Goal: Task Accomplishment & Management: Manage account settings

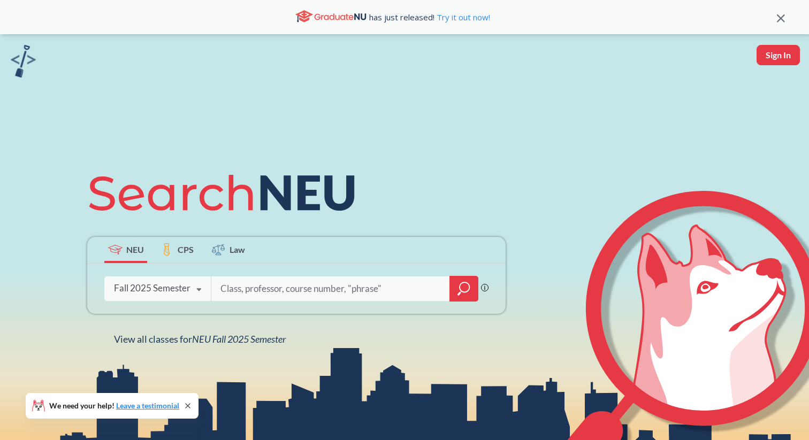
click at [257, 294] on input "search" at bounding box center [330, 289] width 223 height 22
click at [258, 294] on input "search" at bounding box center [330, 289] width 223 height 22
click at [258, 295] on input "search" at bounding box center [330, 289] width 223 height 22
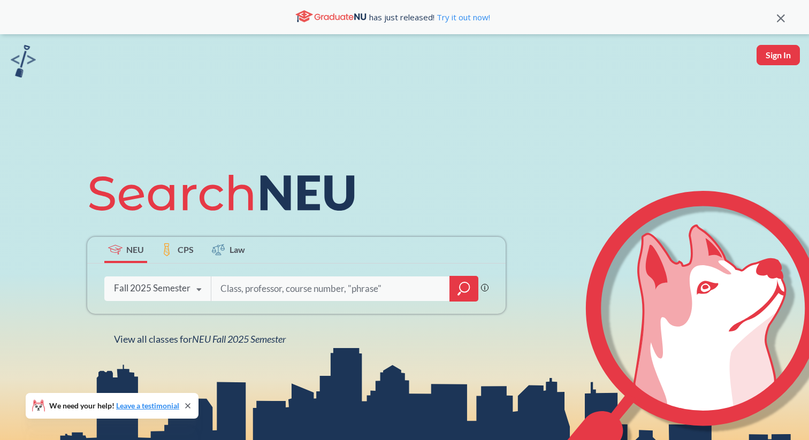
click at [258, 295] on input "search" at bounding box center [330, 289] width 223 height 22
click at [188, 404] on icon at bounding box center [188, 406] width 9 height 9
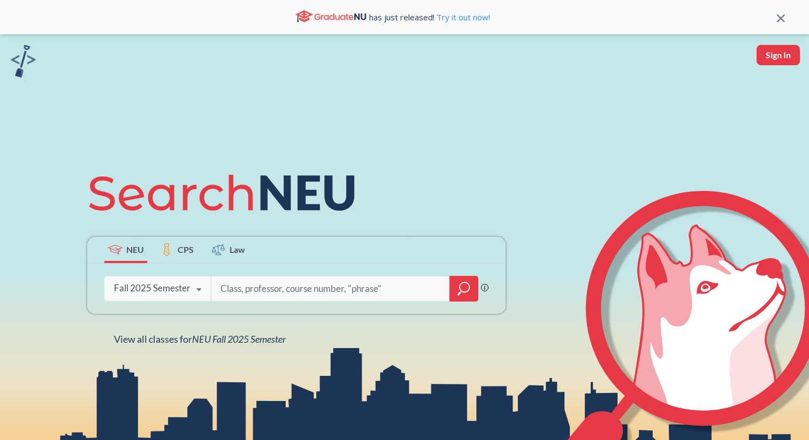
click at [254, 284] on input "search" at bounding box center [330, 289] width 223 height 22
type input "ds2501"
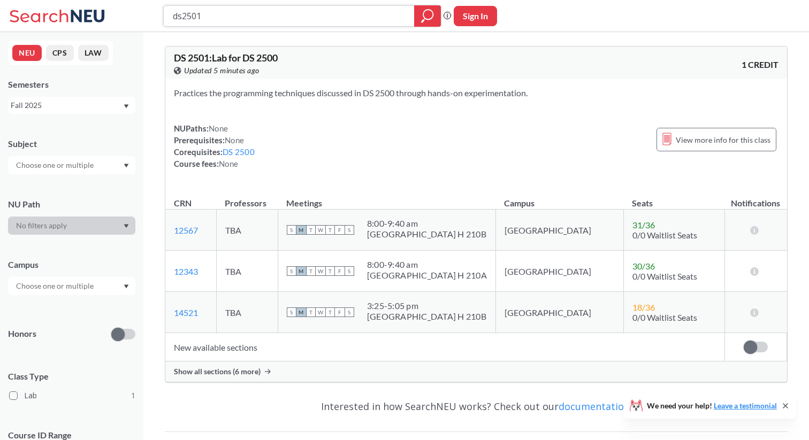
click at [247, 19] on input "ds2501" at bounding box center [289, 16] width 235 height 18
type input "orgb3201"
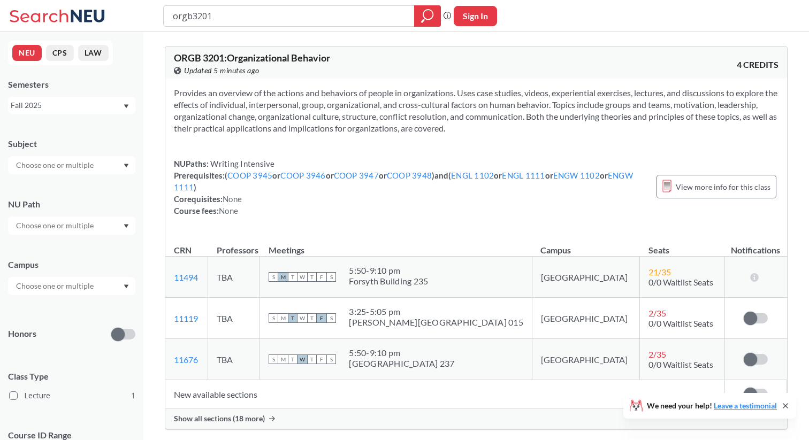
click at [253, 419] on span "Show all sections (18 more)" at bounding box center [219, 419] width 91 height 10
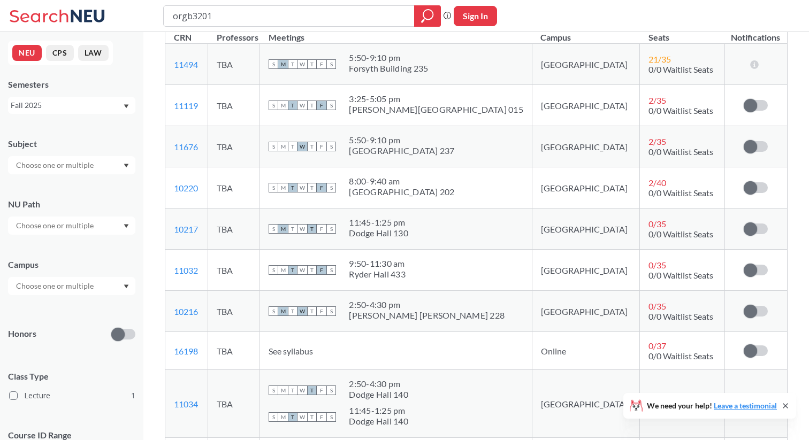
scroll to position [216, 0]
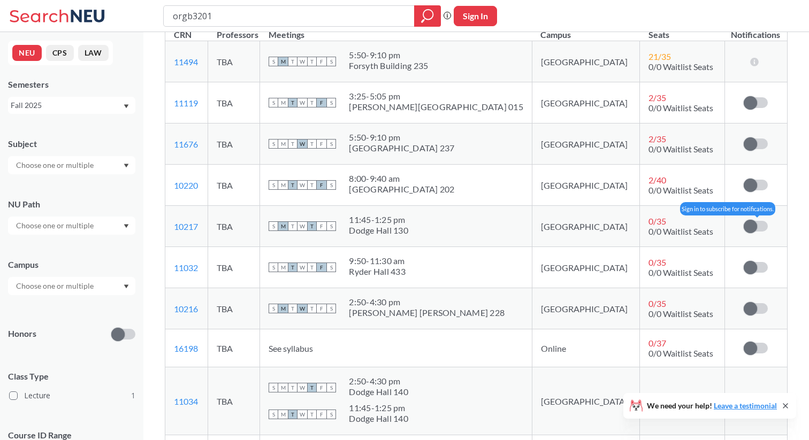
click at [751, 228] on span at bounding box center [750, 226] width 13 height 13
click at [744, 221] on input "checkbox" at bounding box center [744, 221] width 0 height 0
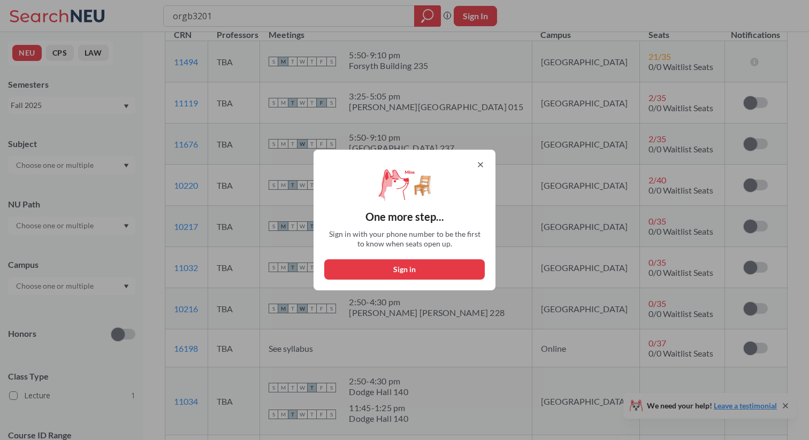
click at [482, 166] on icon at bounding box center [480, 165] width 4 height 4
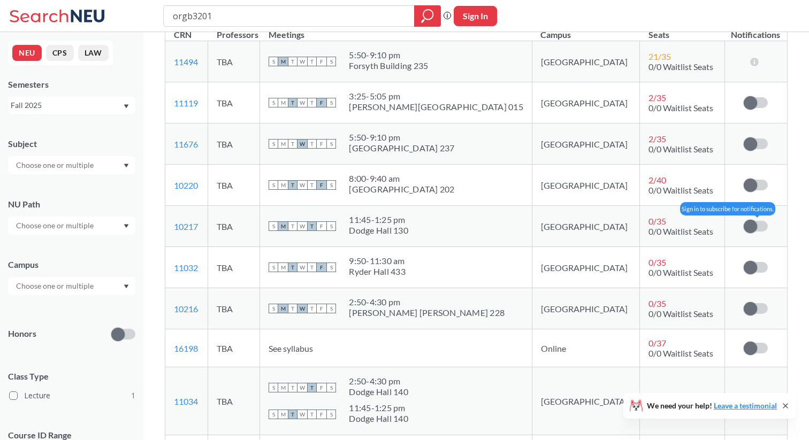
click at [755, 226] on span at bounding box center [750, 226] width 13 height 13
click at [744, 221] on input "checkbox" at bounding box center [744, 221] width 0 height 0
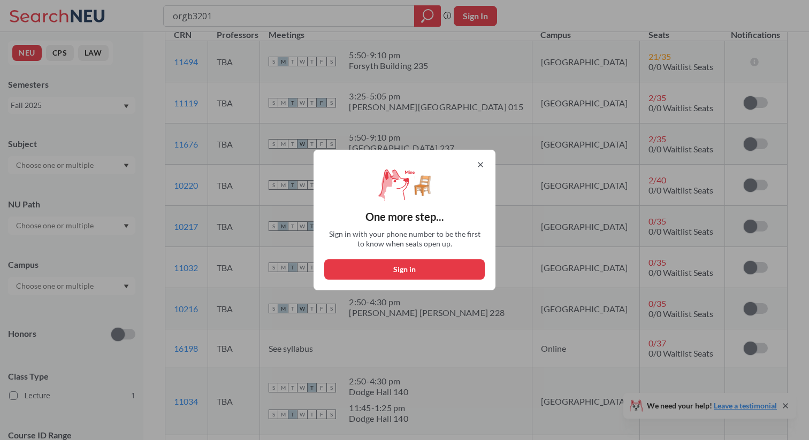
click at [432, 268] on button "Sign in" at bounding box center [404, 269] width 161 height 20
select select "US"
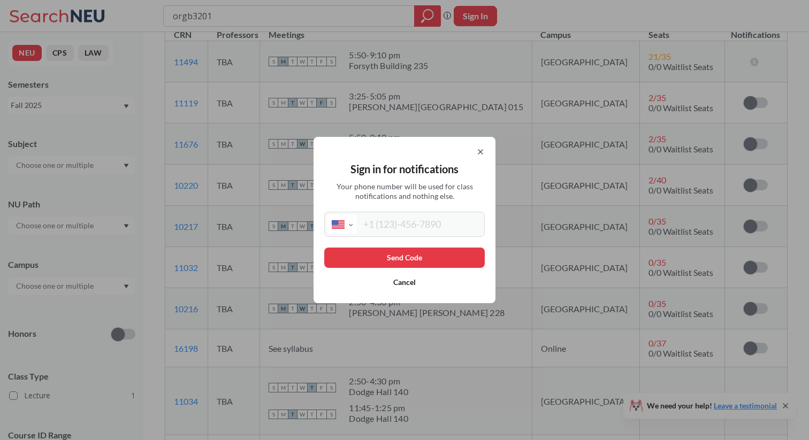
click at [395, 205] on div "Sign in for notifications Your phone number will be used for class notification…" at bounding box center [405, 220] width 182 height 166
click at [400, 221] on input "tel" at bounding box center [419, 225] width 125 height 20
type input "[PHONE_NUMBER]"
click at [424, 258] on button "Send Code" at bounding box center [404, 258] width 161 height 20
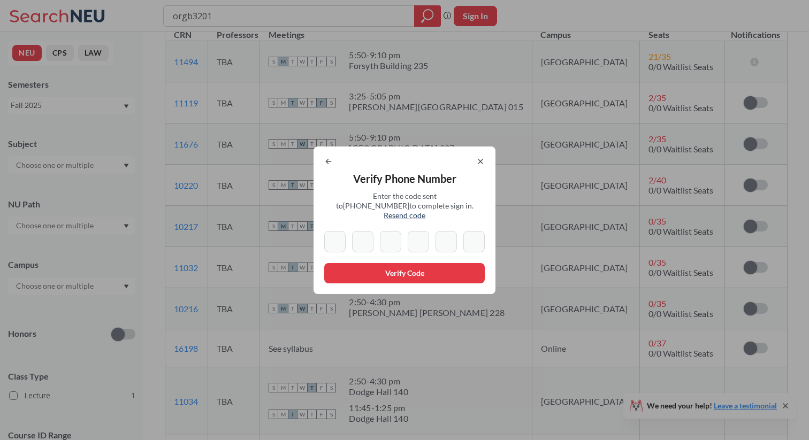
type input "4"
type input "0"
click at [419, 238] on input "0" at bounding box center [418, 241] width 21 height 21
click at [420, 238] on input "0" at bounding box center [418, 241] width 21 height 21
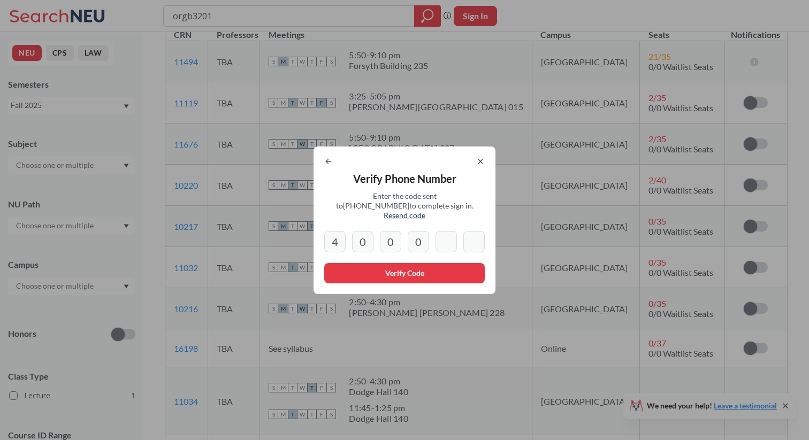
type input "0"
click at [330, 164] on icon at bounding box center [328, 161] width 5 height 4
select select "US"
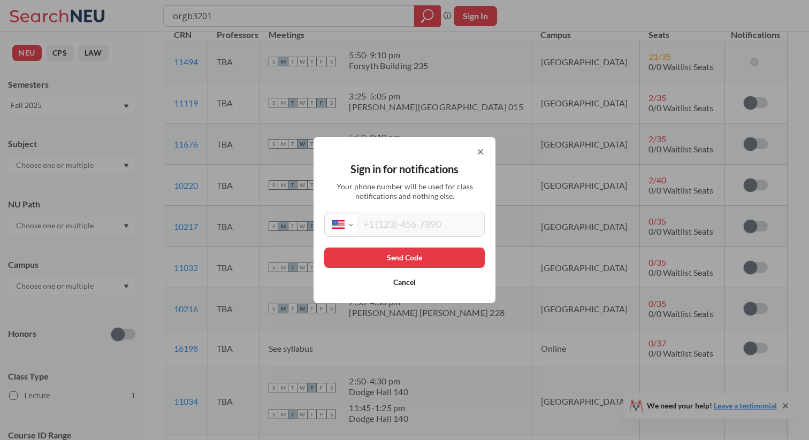
click at [414, 223] on input "tel" at bounding box center [419, 225] width 125 height 20
type input "[PHONE_NUMBER]"
click at [417, 257] on button "Send Code" at bounding box center [404, 258] width 161 height 20
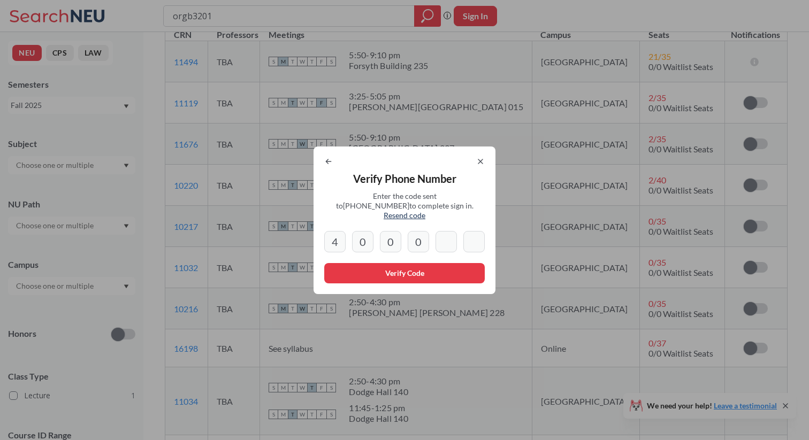
type input "3"
type input "7"
click at [399, 263] on button "Verify Code" at bounding box center [404, 273] width 161 height 20
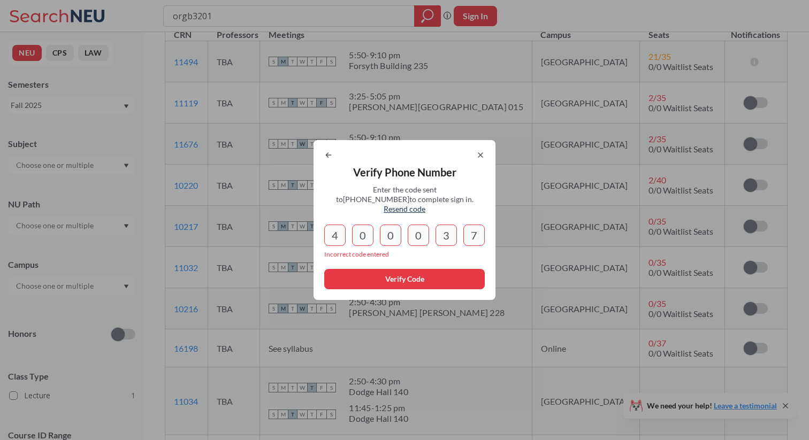
click at [349, 234] on div "4 0 0 0 3 7" at bounding box center [404, 235] width 161 height 21
click at [338, 230] on input "4" at bounding box center [334, 235] width 21 height 21
click at [395, 231] on input "0" at bounding box center [390, 235] width 21 height 21
drag, startPoint x: 421, startPoint y: 231, endPoint x: 404, endPoint y: 231, distance: 17.1
click at [404, 231] on div "4 0 0 0 3 7" at bounding box center [404, 235] width 161 height 21
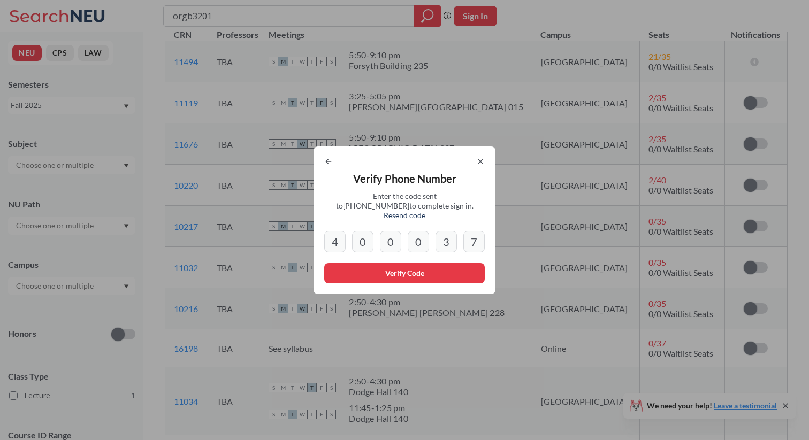
drag, startPoint x: 426, startPoint y: 240, endPoint x: 391, endPoint y: 231, distance: 35.8
click at [392, 239] on div "4 0 0 0 3 7" at bounding box center [404, 241] width 161 height 21
type input "0"
click at [484, 158] on div "Verify Phone Number Enter the code sent to [PHONE_NUMBER] to complete sign in. …" at bounding box center [405, 221] width 182 height 148
click at [484, 163] on icon at bounding box center [480, 161] width 9 height 9
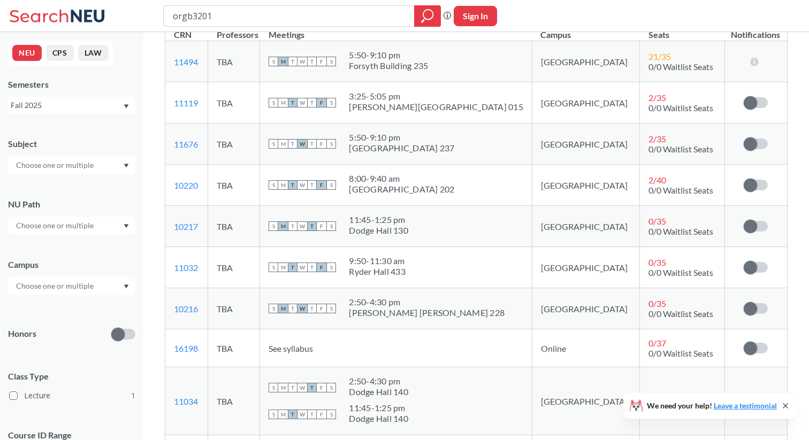
click at [751, 237] on td "Sign in to subscribe for notifications." at bounding box center [755, 226] width 62 height 41
click at [754, 229] on span at bounding box center [750, 226] width 13 height 13
click at [744, 221] on input "checkbox" at bounding box center [744, 221] width 0 height 0
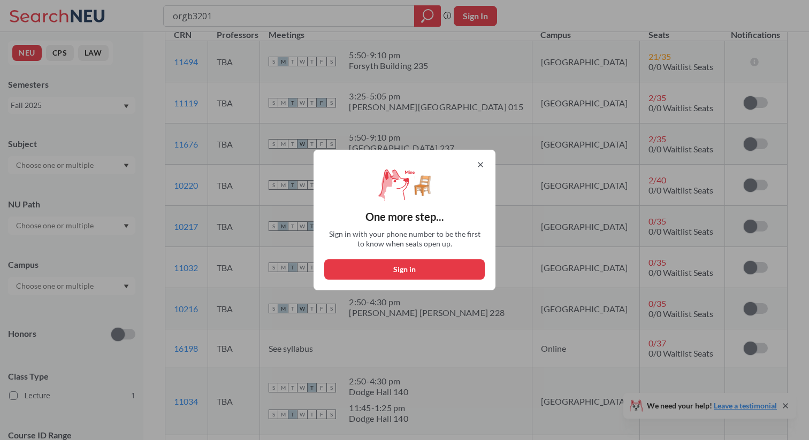
click at [444, 271] on button "Sign in" at bounding box center [404, 269] width 161 height 20
select select "US"
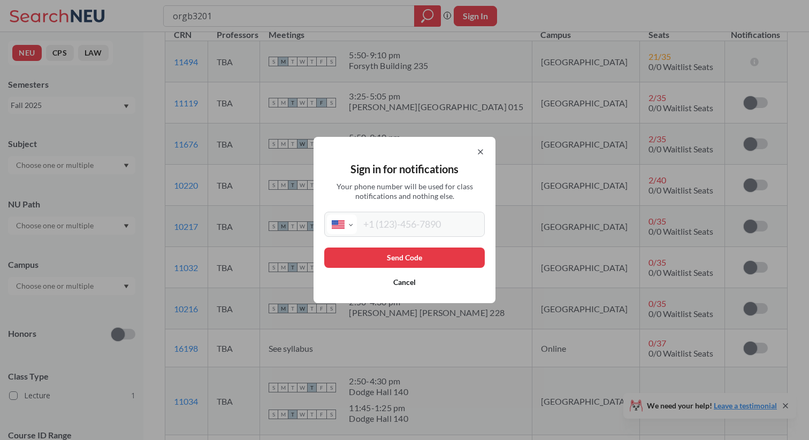
click at [407, 233] on input "tel" at bounding box center [419, 225] width 125 height 20
type input "[PHONE_NUMBER]"
click at [407, 272] on button "Cancel" at bounding box center [404, 282] width 161 height 20
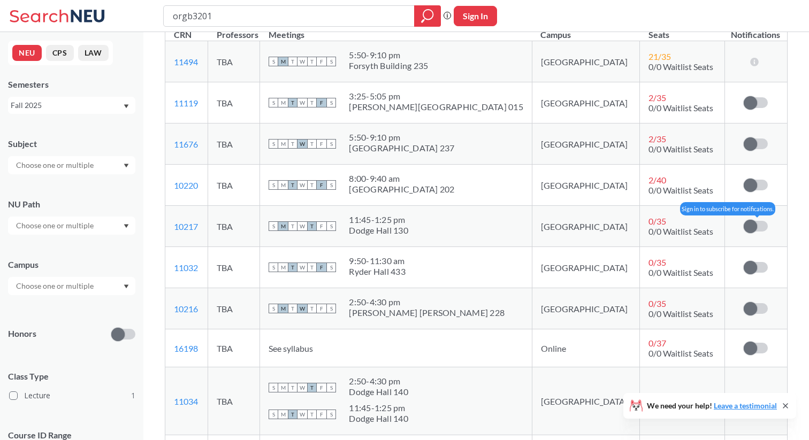
click at [765, 222] on label at bounding box center [756, 226] width 24 height 11
click at [744, 221] on input "checkbox" at bounding box center [744, 221] width 0 height 0
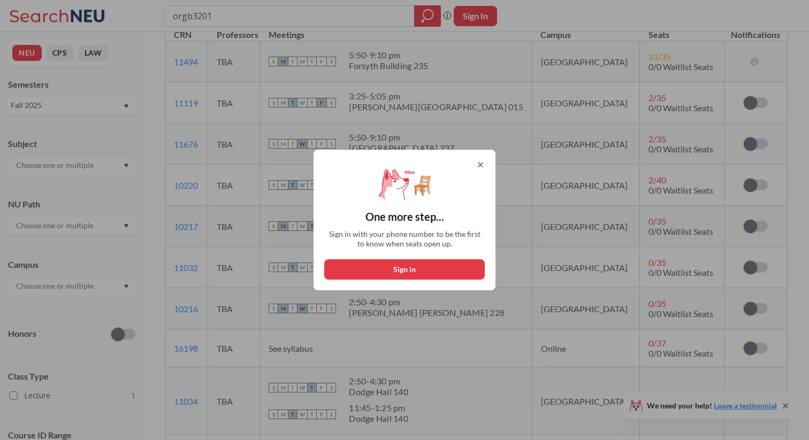
click at [453, 273] on button "Sign in" at bounding box center [404, 269] width 161 height 20
select select "US"
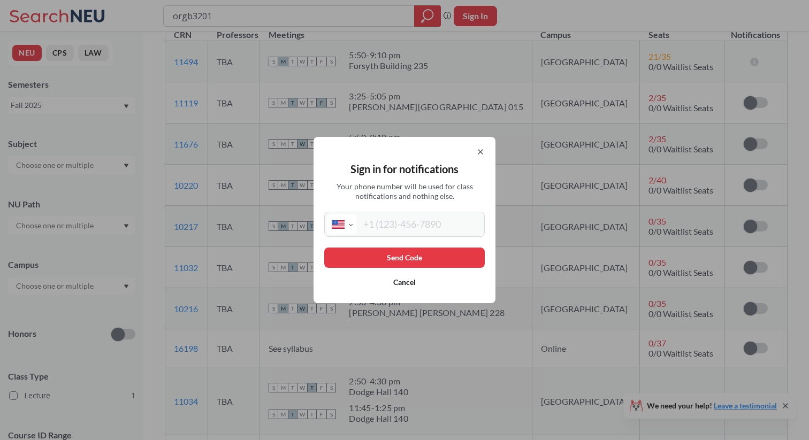
click at [415, 229] on input "tel" at bounding box center [419, 225] width 125 height 20
type input "[PHONE_NUMBER]"
click at [416, 259] on button "Send Code" at bounding box center [404, 258] width 161 height 20
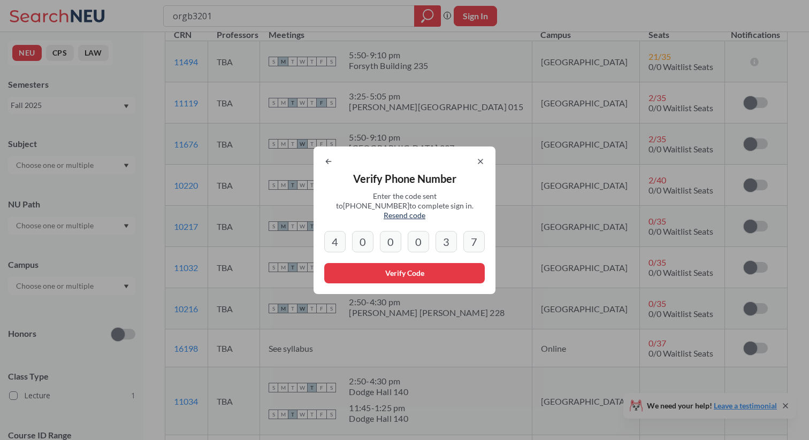
click at [329, 164] on icon at bounding box center [328, 161] width 5 height 4
select select "US"
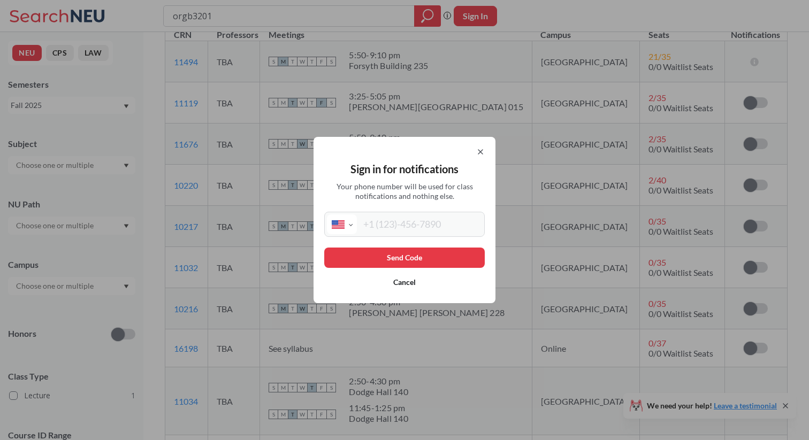
click at [429, 236] on div "International [GEOGRAPHIC_DATA] [GEOGRAPHIC_DATA] [GEOGRAPHIC_DATA] [GEOGRAPHIC…" at bounding box center [404, 224] width 161 height 25
click at [417, 227] on input "tel" at bounding box center [419, 225] width 125 height 20
type input "[PHONE_NUMBER]"
click at [423, 257] on button "Send Code" at bounding box center [404, 258] width 161 height 20
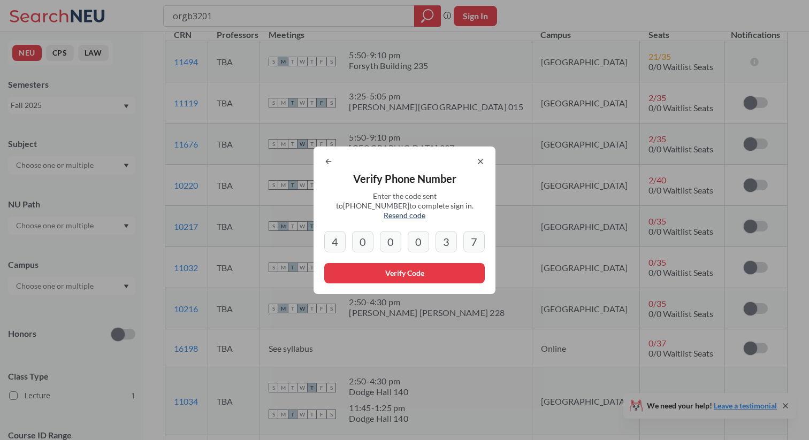
drag, startPoint x: 482, startPoint y: 241, endPoint x: 310, endPoint y: 228, distance: 172.8
click at [310, 228] on div "Verify Phone Number Enter the code sent to [PHONE_NUMBER] to complete sign in. …" at bounding box center [404, 220] width 809 height 440
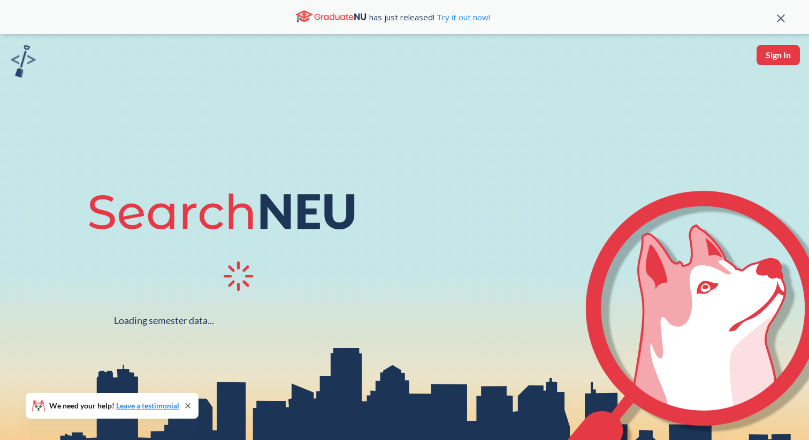
click at [777, 58] on button "Sign In" at bounding box center [778, 55] width 43 height 20
select select "US"
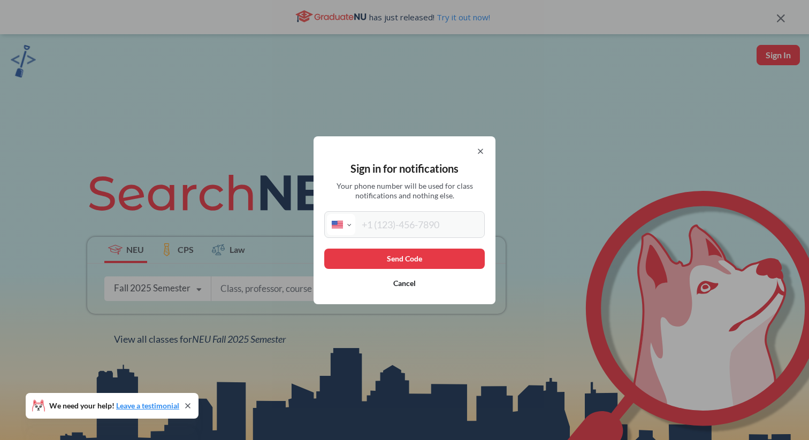
click at [403, 227] on input "tel" at bounding box center [418, 224] width 127 height 21
type input "[PHONE_NUMBER]"
click at [417, 260] on button "Send Code" at bounding box center [404, 259] width 161 height 20
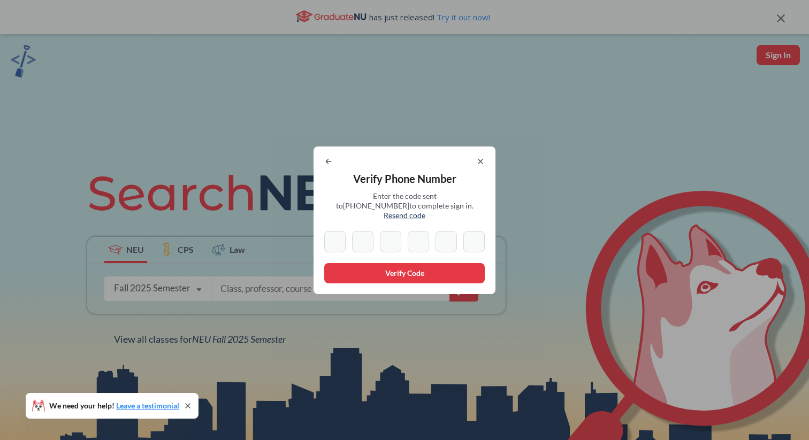
type input "4"
type input "0"
type input "3"
type input "7"
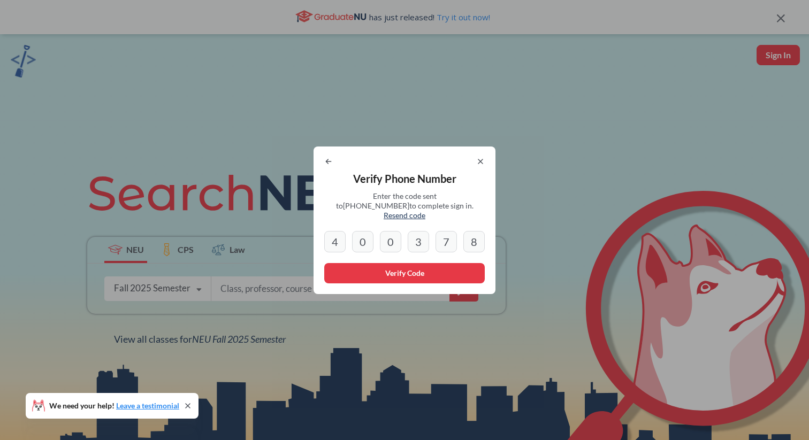
type input "8"
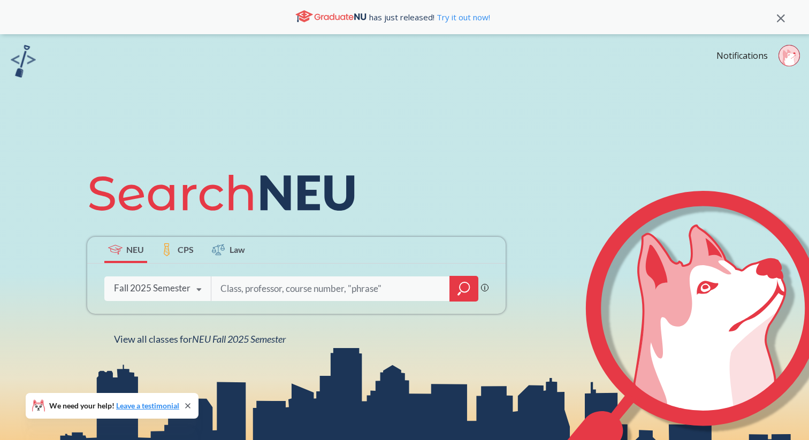
click at [343, 278] on input "search" at bounding box center [330, 289] width 223 height 22
type input "orgb"
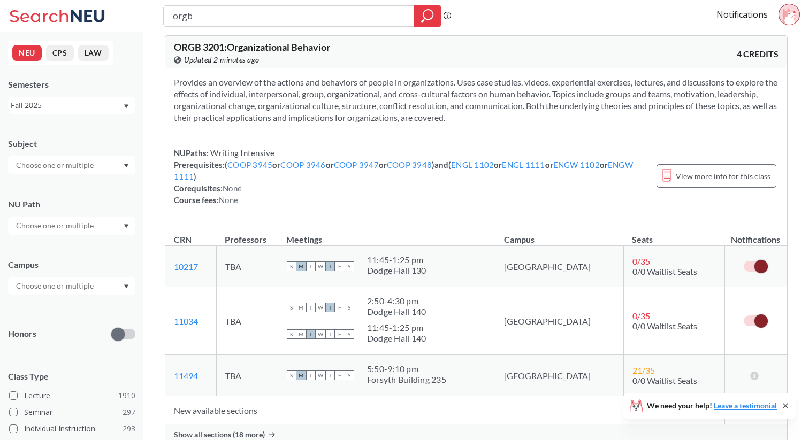
scroll to position [287, 0]
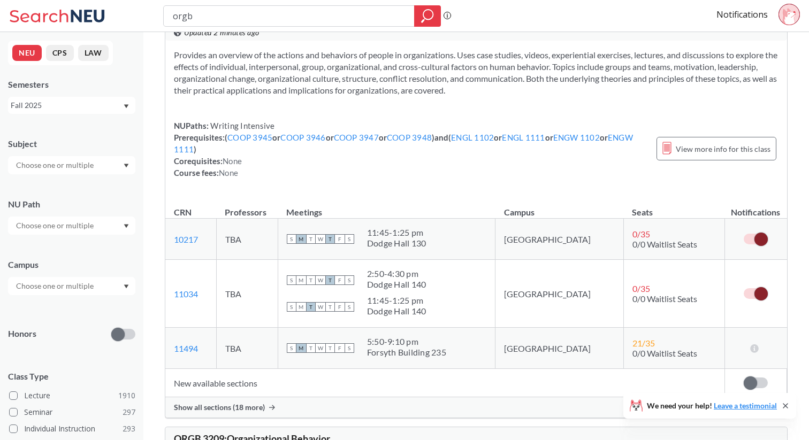
click at [240, 409] on span "Show all sections (18 more)" at bounding box center [219, 408] width 91 height 10
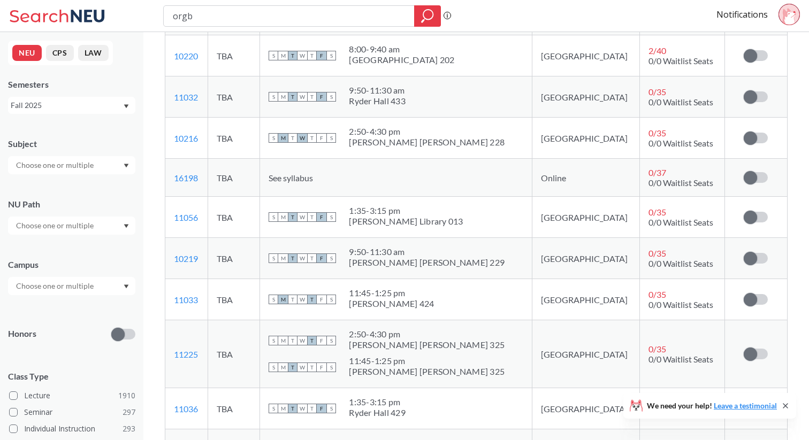
scroll to position [691, 0]
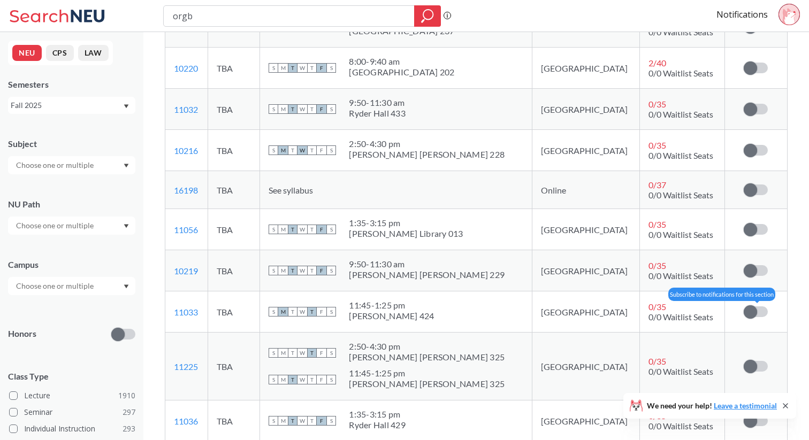
click at [754, 310] on span at bounding box center [750, 312] width 13 height 13
click at [744, 307] on input "checkbox" at bounding box center [744, 307] width 0 height 0
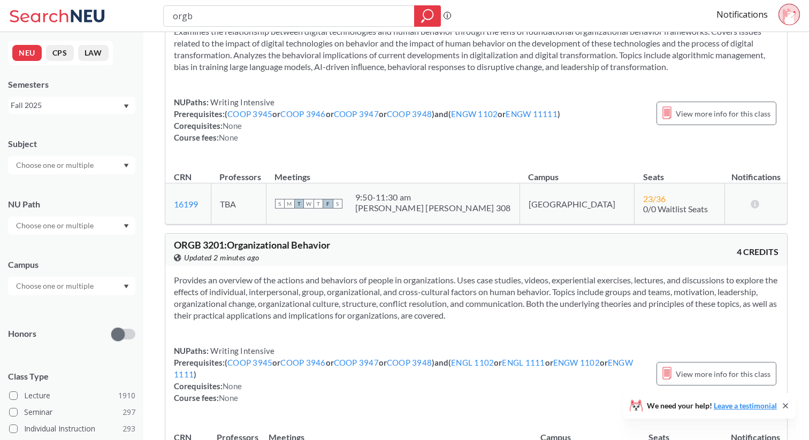
scroll to position [0, 0]
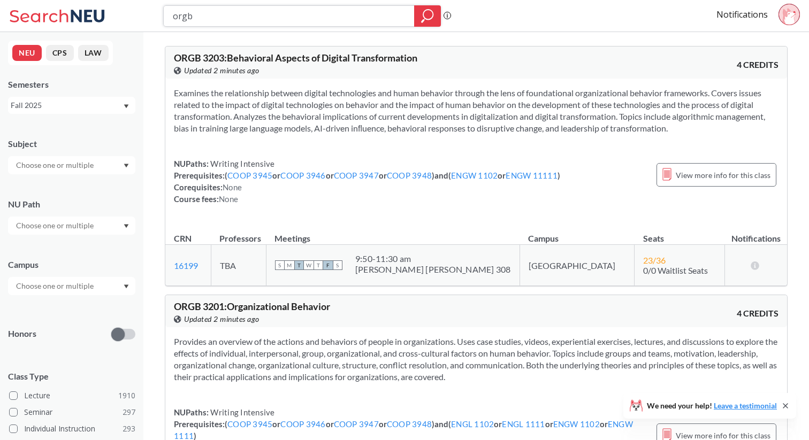
click at [194, 24] on input "orgb" at bounding box center [289, 16] width 235 height 18
type input "strat"
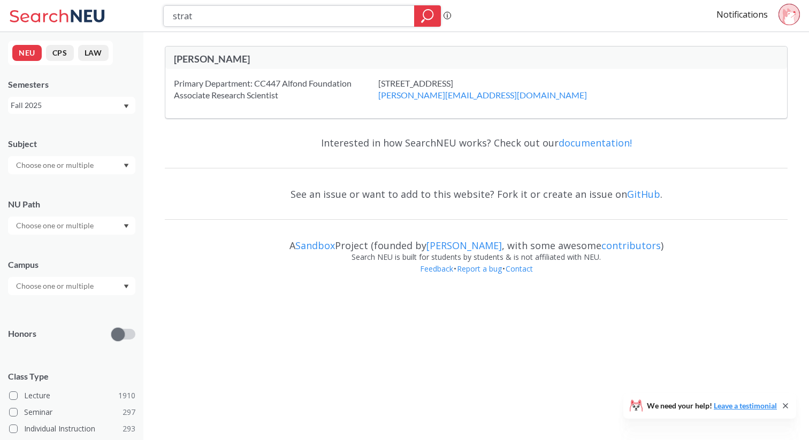
click at [245, 13] on input "strat" at bounding box center [289, 16] width 235 height 18
type input "11291"
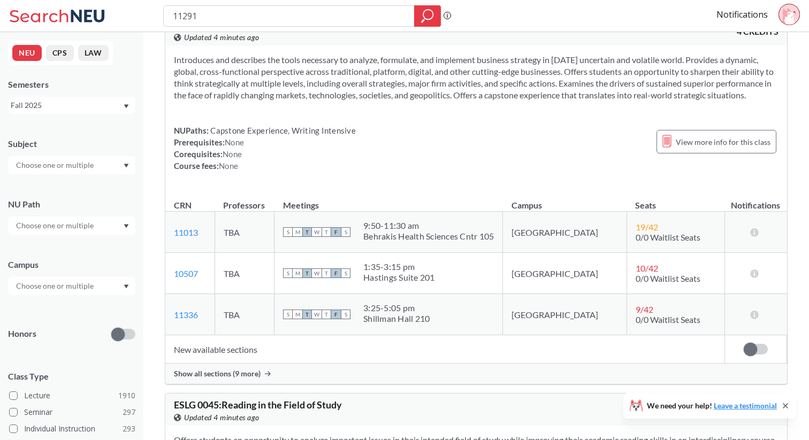
scroll to position [50, 0]
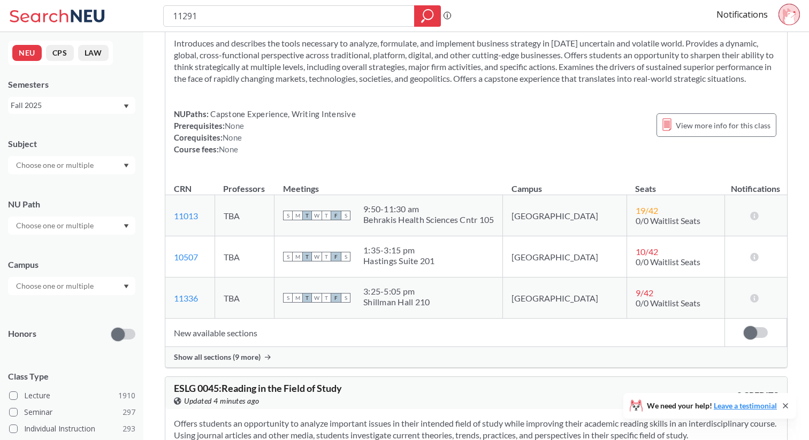
click at [245, 362] on span "Show all sections (9 more)" at bounding box center [217, 358] width 87 height 10
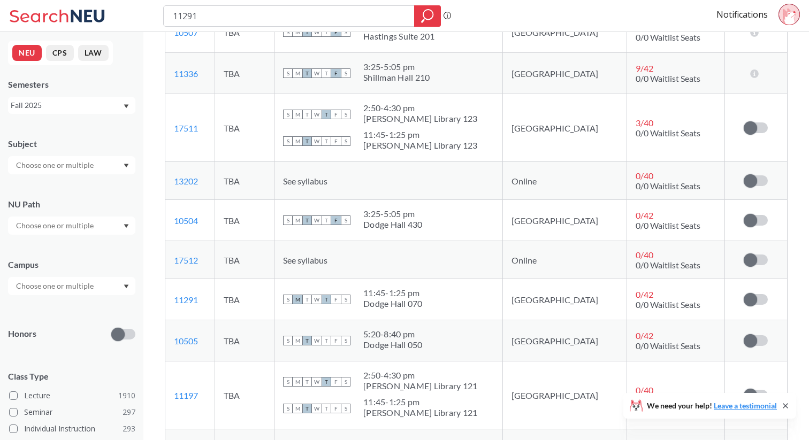
scroll to position [278, 0]
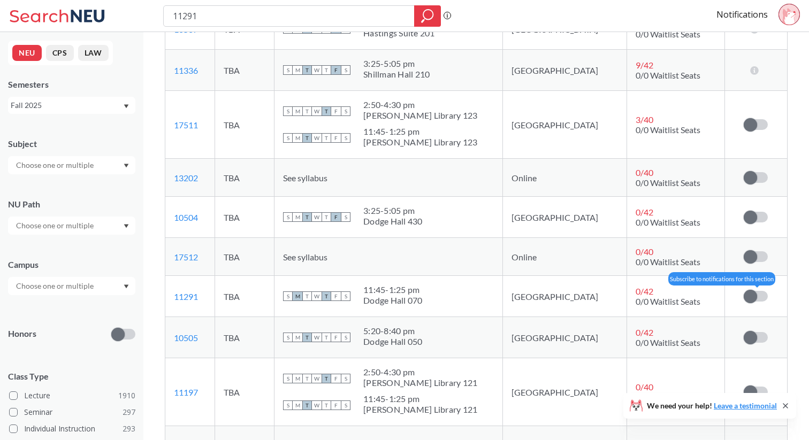
click at [757, 302] on label at bounding box center [756, 296] width 24 height 11
click at [744, 291] on input "checkbox" at bounding box center [744, 291] width 0 height 0
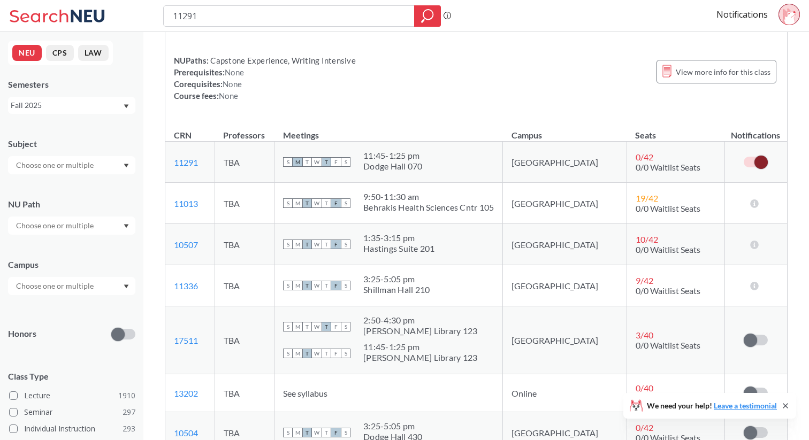
scroll to position [95, 0]
